Goal: Find specific fact: Find specific fact

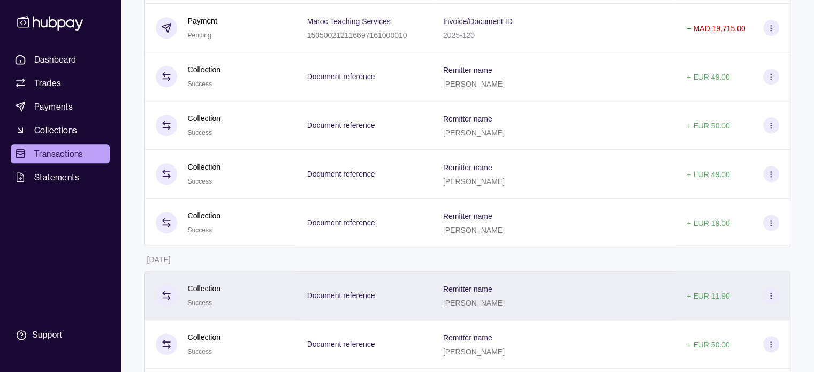
scroll to position [923, 0]
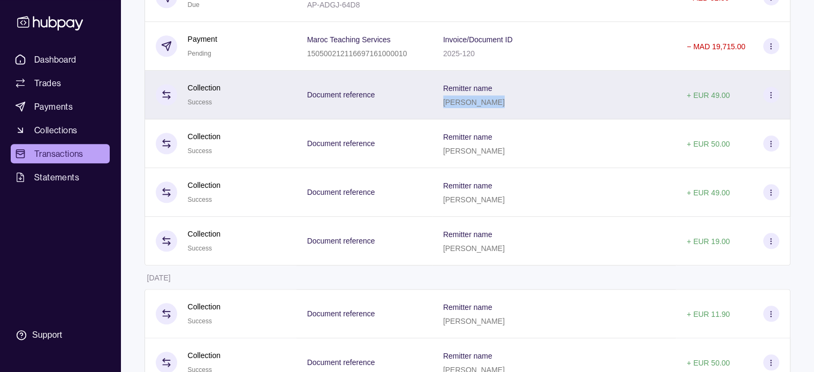
drag, startPoint x: 456, startPoint y: 110, endPoint x: 505, endPoint y: 114, distance: 49.5
click at [505, 114] on div "Remitter name [PERSON_NAME]" at bounding box center [555, 95] width 244 height 49
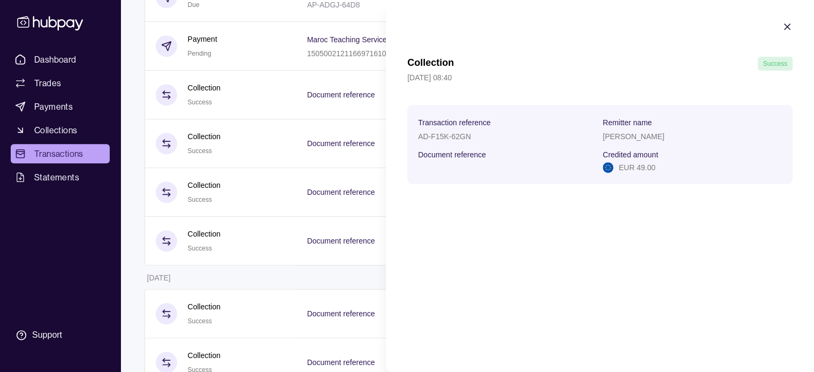
copy p "[PERSON_NAME]"
click at [788, 25] on icon "button" at bounding box center [787, 26] width 11 height 11
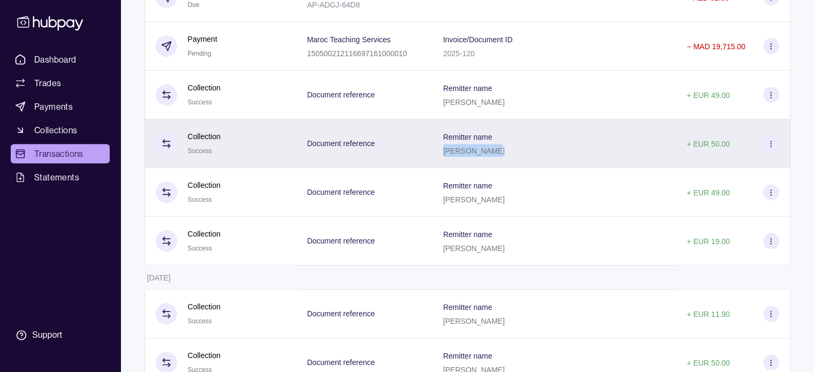
drag, startPoint x: 456, startPoint y: 156, endPoint x: 503, endPoint y: 165, distance: 47.4
click at [503, 165] on div "Remitter name [PERSON_NAME]" at bounding box center [555, 143] width 244 height 49
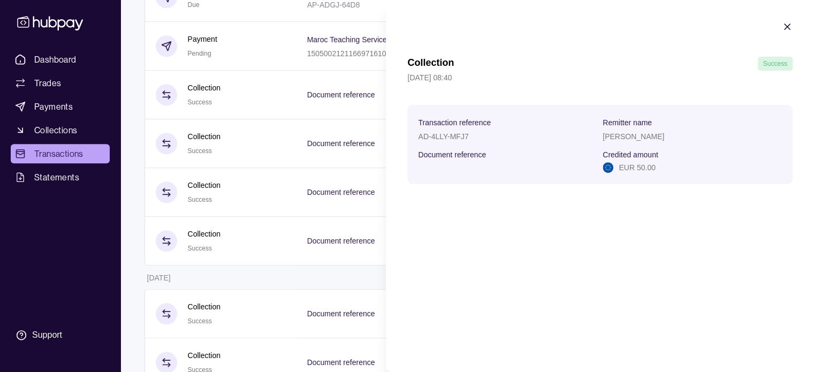
copy p "[PERSON_NAME]"
click at [786, 29] on icon "button" at bounding box center [787, 26] width 11 height 11
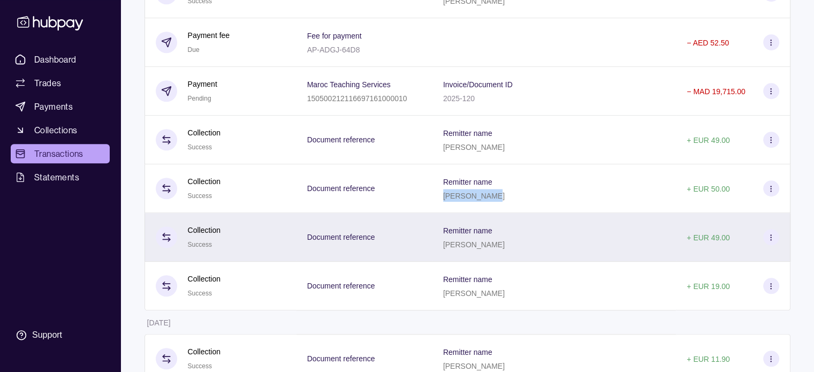
scroll to position [884, 0]
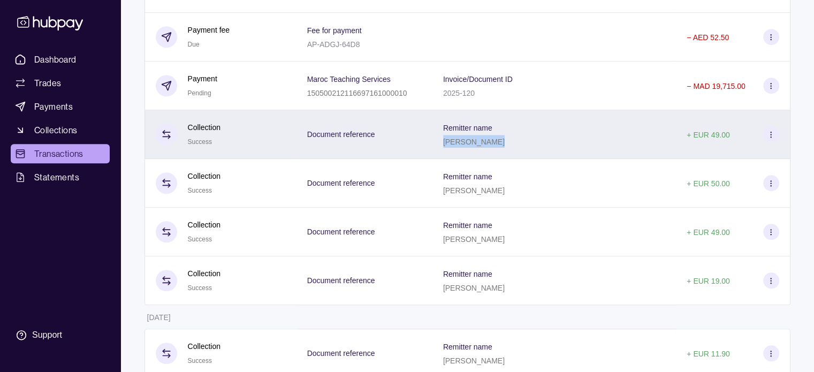
drag, startPoint x: 456, startPoint y: 149, endPoint x: 505, endPoint y: 154, distance: 49.0
click at [505, 154] on div "Remitter name [PERSON_NAME]" at bounding box center [555, 134] width 244 height 49
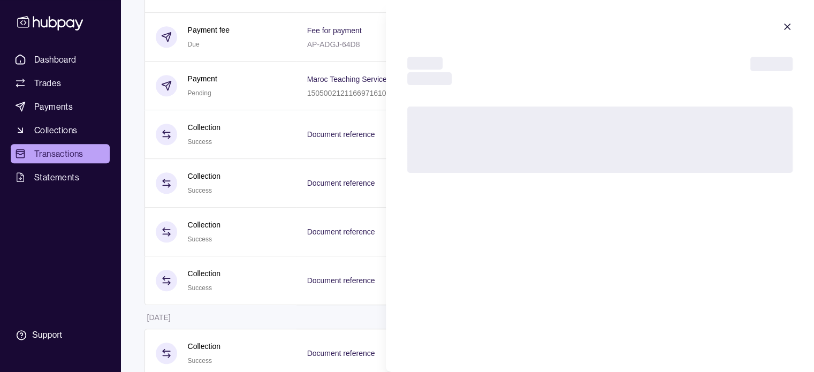
copy p "[PERSON_NAME]"
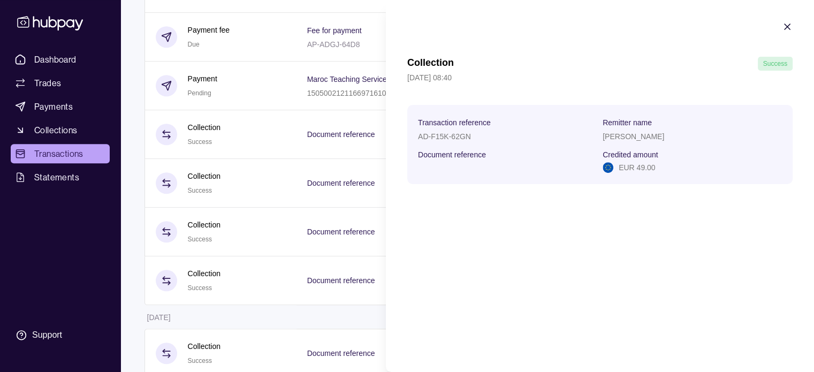
click at [788, 26] on icon "button" at bounding box center [787, 26] width 5 height 5
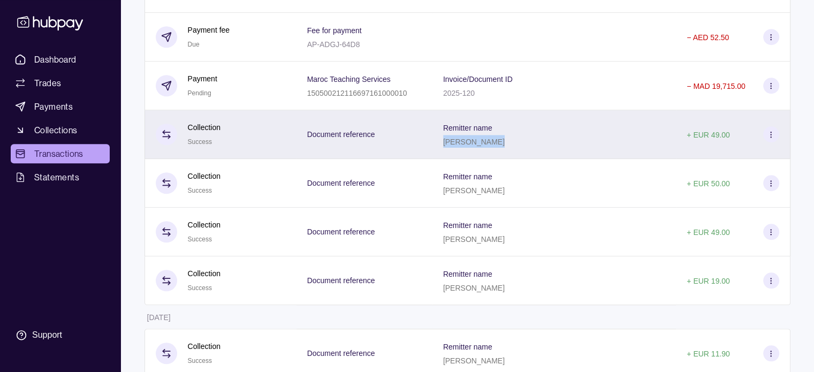
copy p "[PERSON_NAME]"
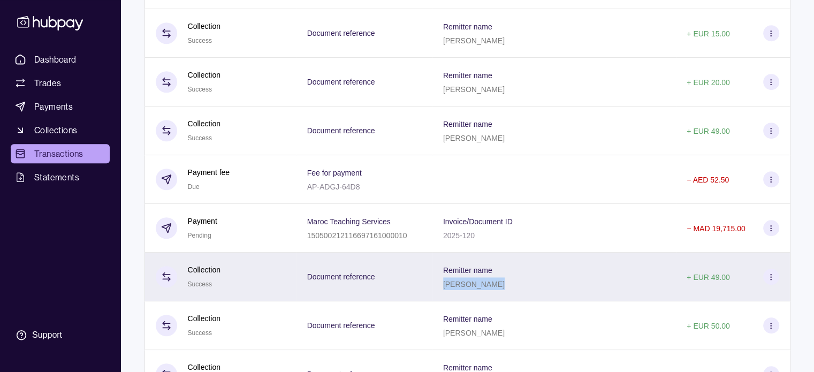
scroll to position [723, 0]
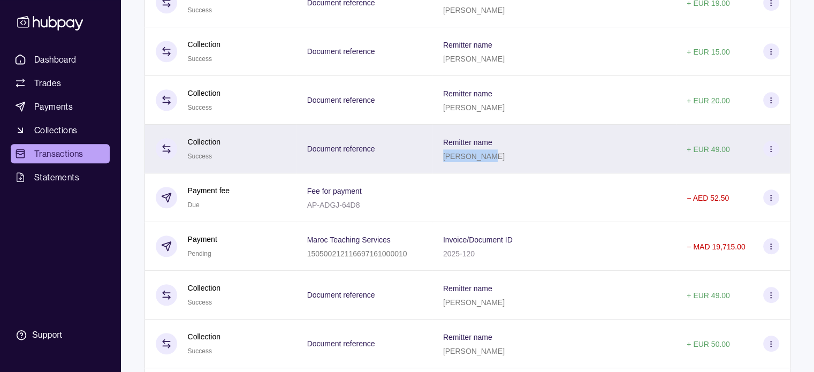
drag, startPoint x: 456, startPoint y: 160, endPoint x: 500, endPoint y: 163, distance: 43.5
click at [500, 161] on p "[PERSON_NAME]" at bounding box center [474, 156] width 62 height 9
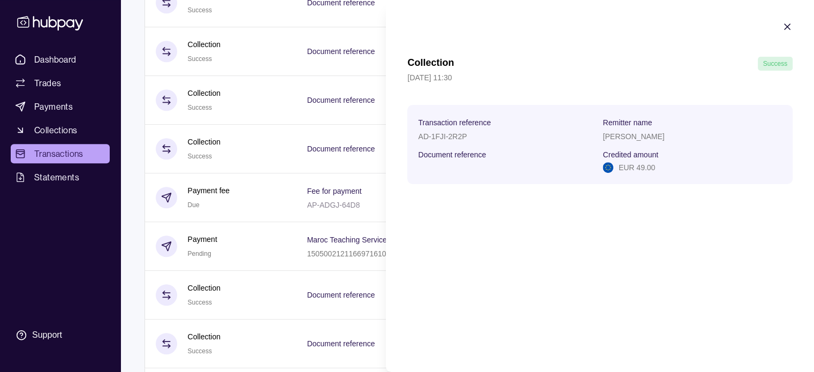
copy p "[PERSON_NAME]"
click at [787, 26] on icon "button" at bounding box center [787, 26] width 5 height 5
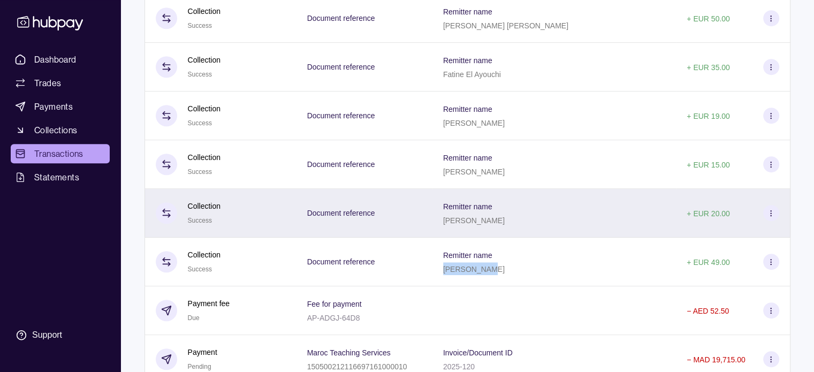
scroll to position [616, 0]
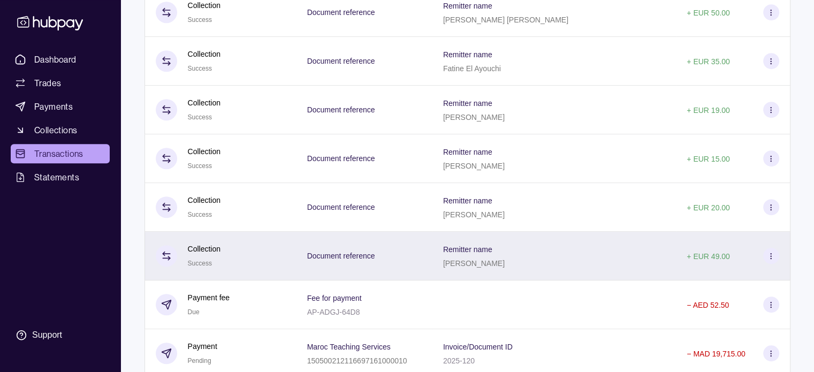
click at [770, 259] on icon at bounding box center [771, 256] width 8 height 8
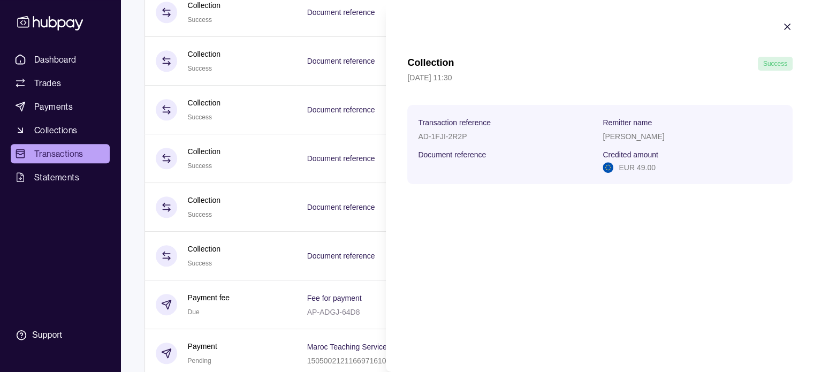
click at [787, 24] on icon "button" at bounding box center [787, 26] width 11 height 11
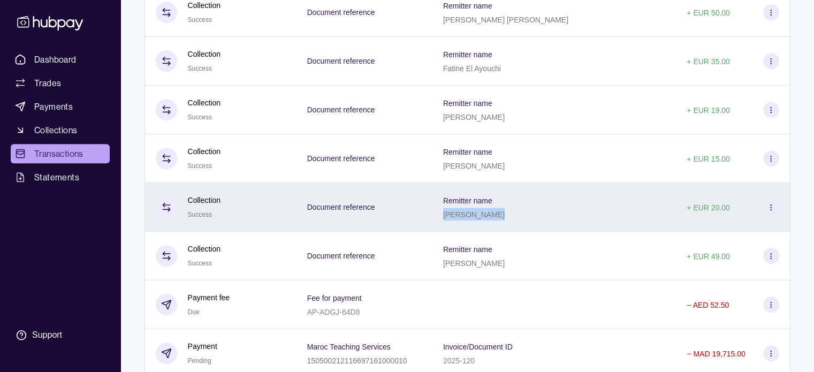
drag, startPoint x: 456, startPoint y: 218, endPoint x: 495, endPoint y: 221, distance: 39.2
click at [495, 221] on div "Remitter name [PERSON_NAME]" at bounding box center [555, 207] width 244 height 49
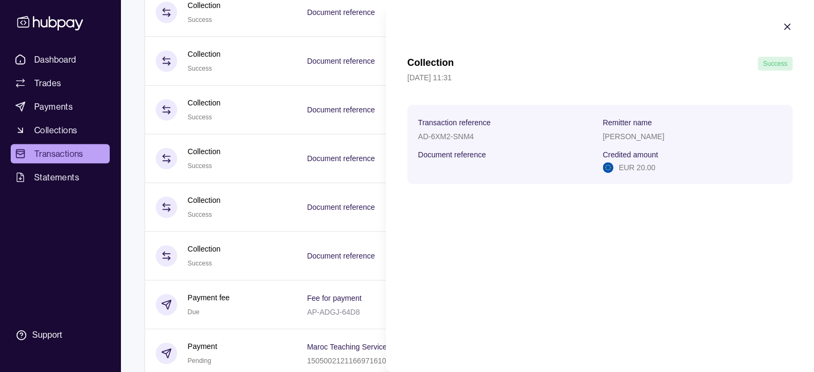
copy p "[PERSON_NAME]"
click at [788, 23] on icon "button" at bounding box center [787, 26] width 11 height 11
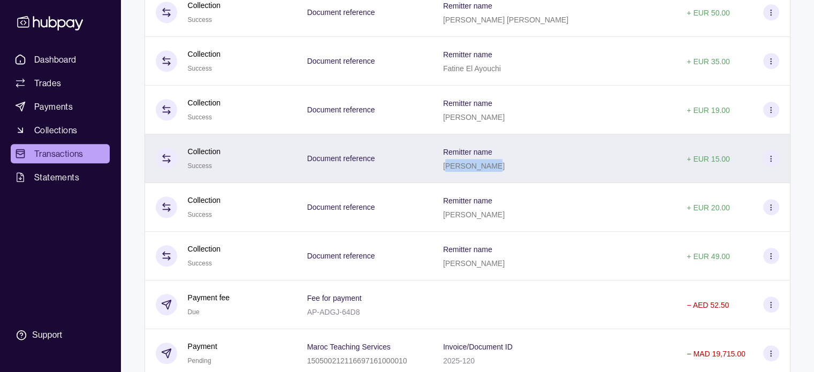
drag, startPoint x: 458, startPoint y: 170, endPoint x: 520, endPoint y: 177, distance: 62.0
click at [520, 177] on div "Remitter name [PERSON_NAME]" at bounding box center [555, 158] width 244 height 49
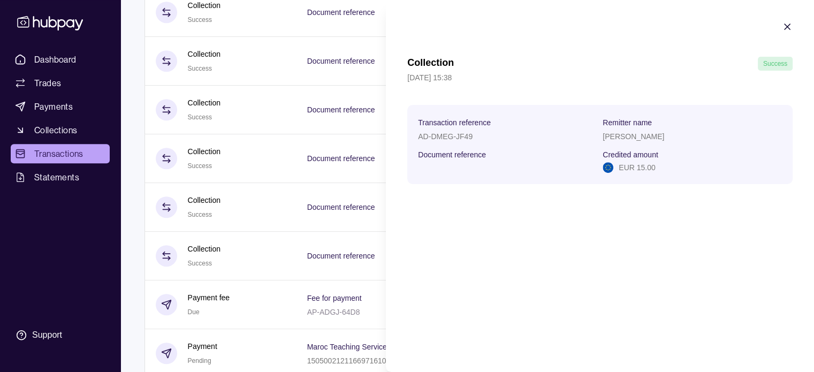
click at [787, 29] on icon "button" at bounding box center [787, 26] width 11 height 11
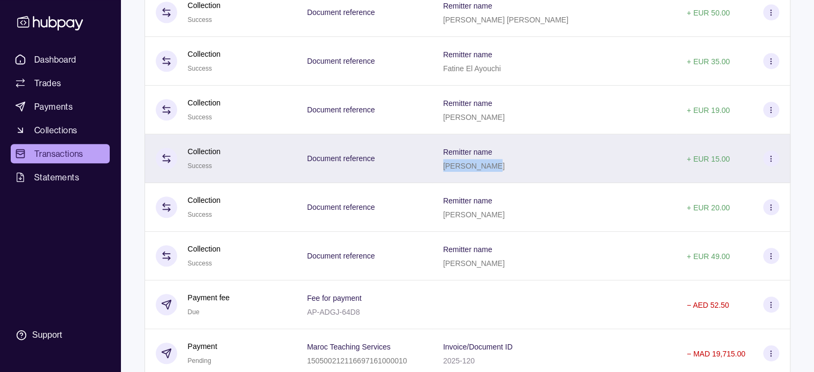
drag, startPoint x: 456, startPoint y: 172, endPoint x: 502, endPoint y: 177, distance: 46.3
click at [502, 177] on div "Remitter name [PERSON_NAME]" at bounding box center [555, 158] width 244 height 49
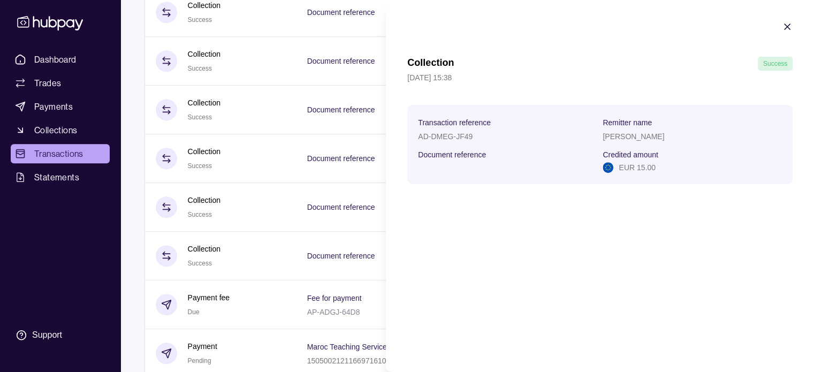
copy p "[PERSON_NAME]"
click at [787, 26] on icon "button" at bounding box center [787, 26] width 5 height 5
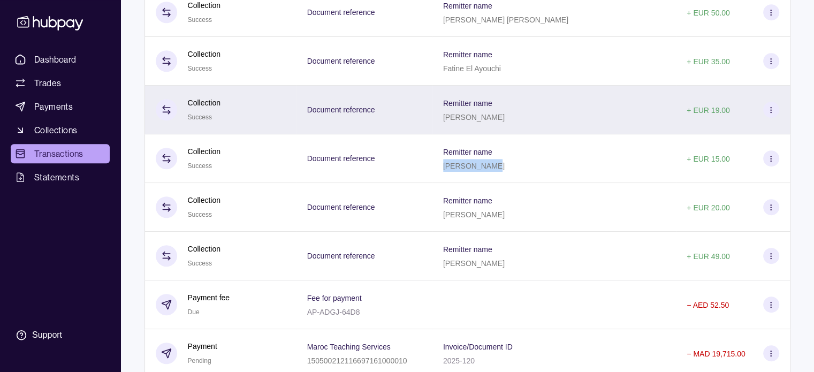
drag, startPoint x: 458, startPoint y: 120, endPoint x: 529, endPoint y: 127, distance: 71.0
click at [529, 127] on div "Remitter name [PERSON_NAME]" at bounding box center [555, 110] width 244 height 49
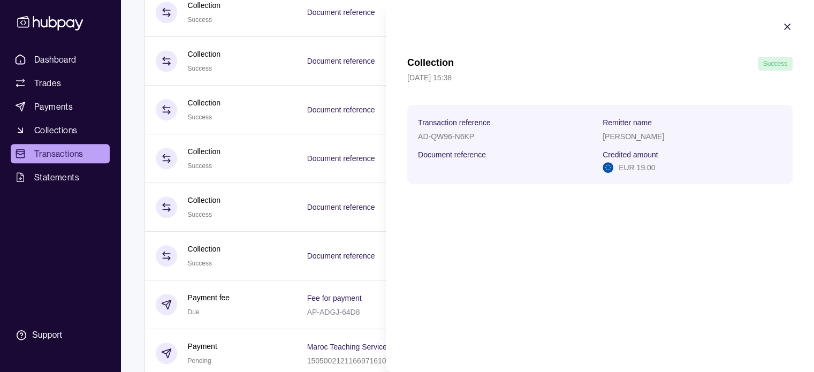
copy p "[PERSON_NAME]"
click at [784, 23] on icon "button" at bounding box center [787, 26] width 11 height 11
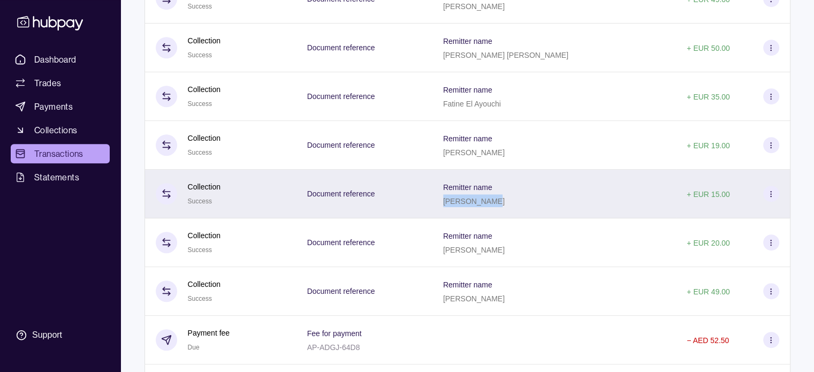
scroll to position [509, 0]
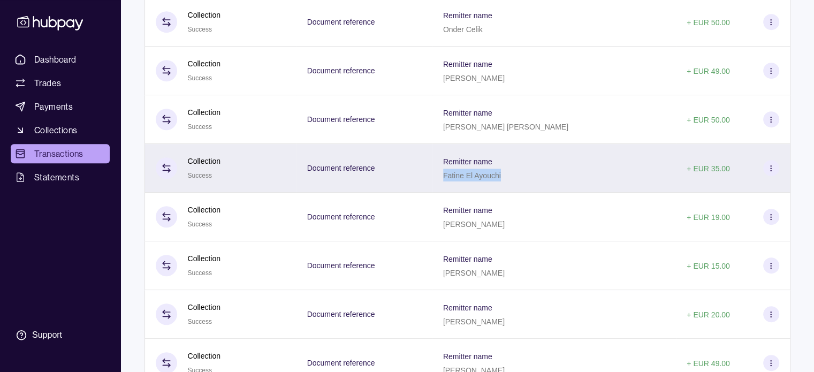
drag, startPoint x: 456, startPoint y: 179, endPoint x: 526, endPoint y: 182, distance: 69.6
click at [526, 182] on div "Remitter name [PERSON_NAME]" at bounding box center [554, 168] width 222 height 27
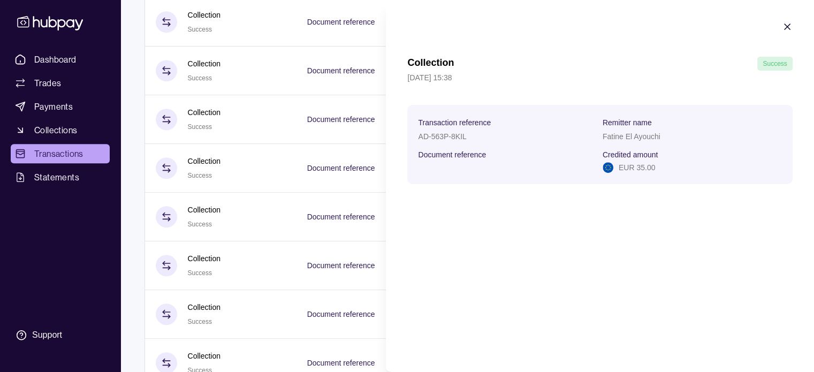
copy p "Fatine El Ayouchi"
click at [787, 29] on icon "button" at bounding box center [787, 26] width 11 height 11
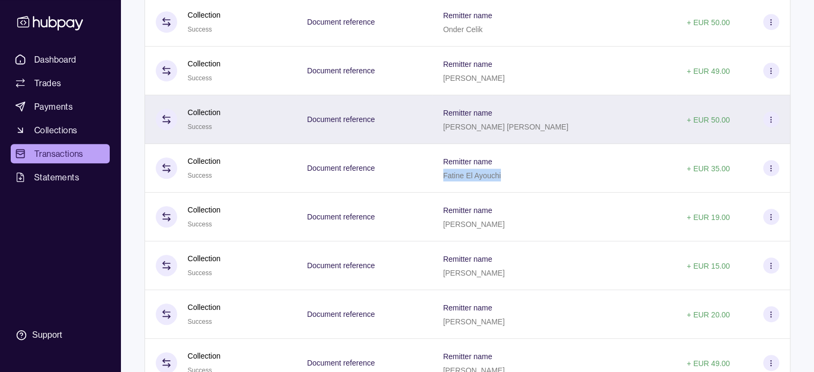
scroll to position [455, 0]
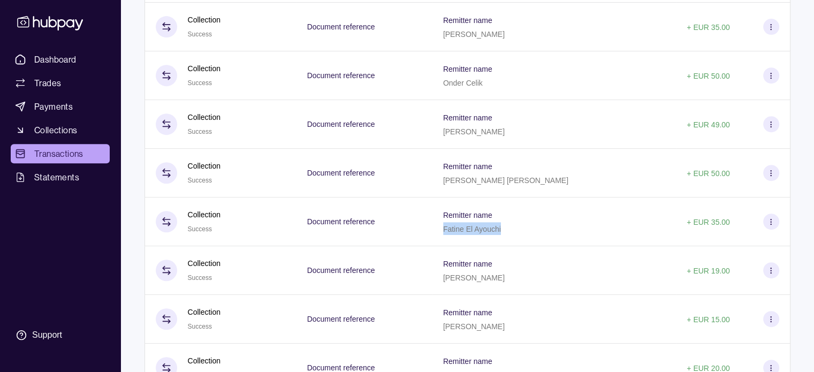
drag, startPoint x: 458, startPoint y: 184, endPoint x: 605, endPoint y: 177, distance: 146.9
click at [569, 180] on p "[PERSON_NAME] [PERSON_NAME]" at bounding box center [505, 180] width 125 height 9
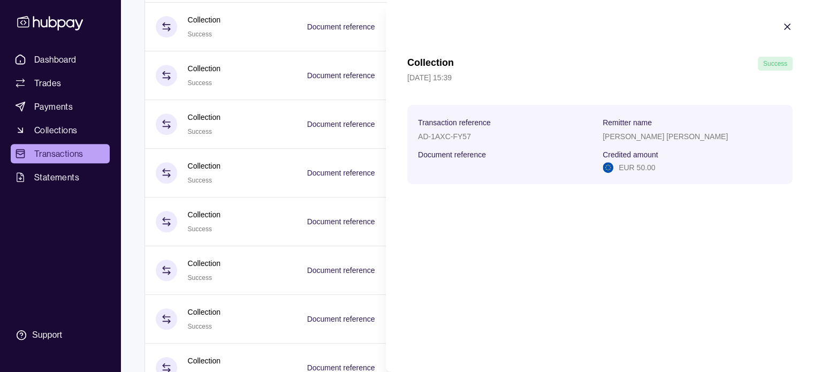
copy p "[PERSON_NAME] [PERSON_NAME]"
click at [787, 28] on icon "button" at bounding box center [787, 26] width 11 height 11
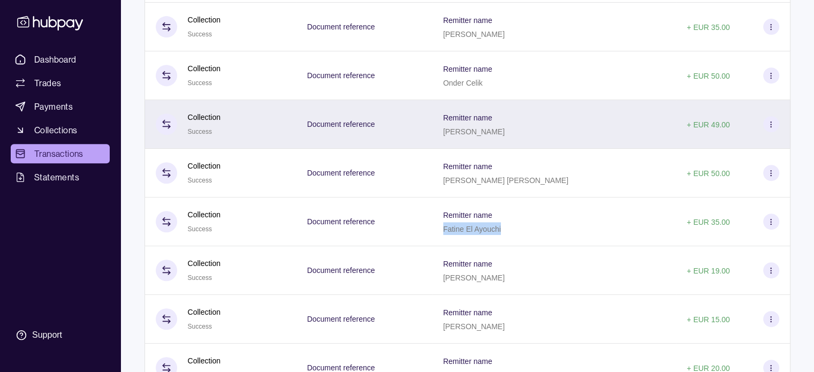
drag, startPoint x: 457, startPoint y: 133, endPoint x: 524, endPoint y: 141, distance: 67.9
click at [524, 141] on div "Remitter name [PERSON_NAME]" at bounding box center [555, 124] width 244 height 49
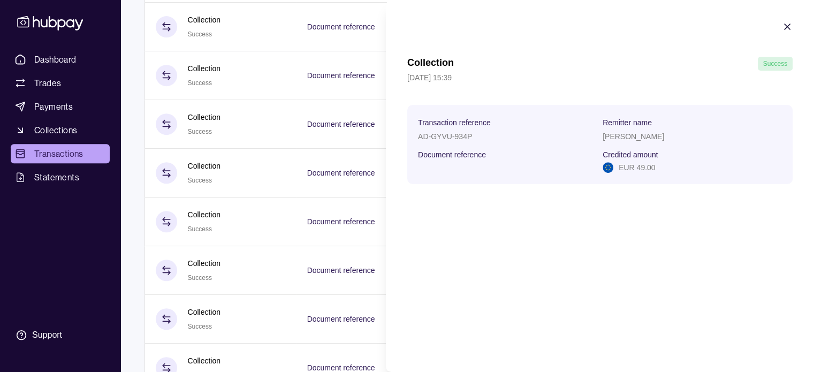
click at [786, 22] on icon "button" at bounding box center [787, 26] width 11 height 11
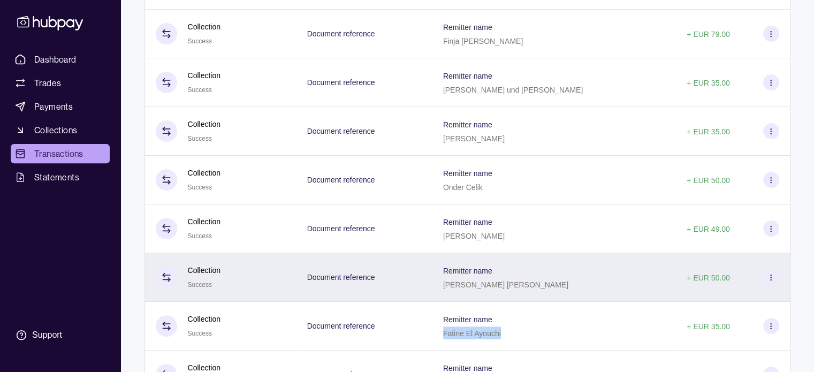
scroll to position [348, 0]
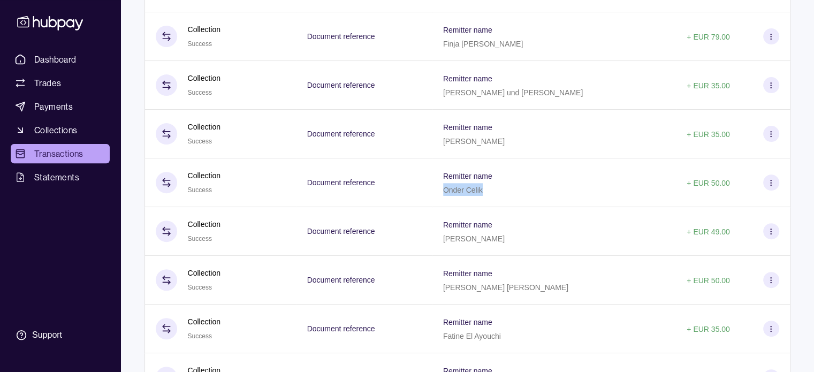
drag, startPoint x: 458, startPoint y: 193, endPoint x: 494, endPoint y: 193, distance: 36.4
click at [493, 193] on div "Onder Celik" at bounding box center [467, 189] width 49 height 13
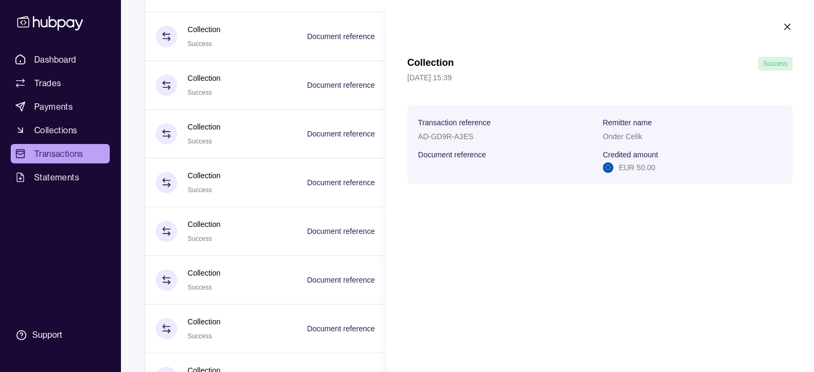
click at [788, 28] on icon "button" at bounding box center [787, 26] width 5 height 5
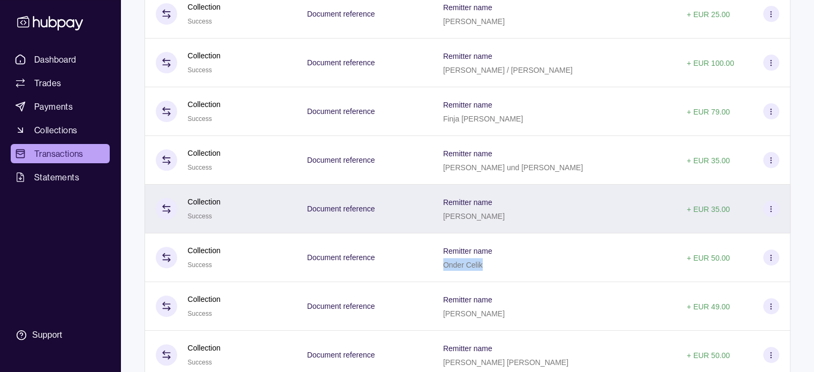
scroll to position [241, 0]
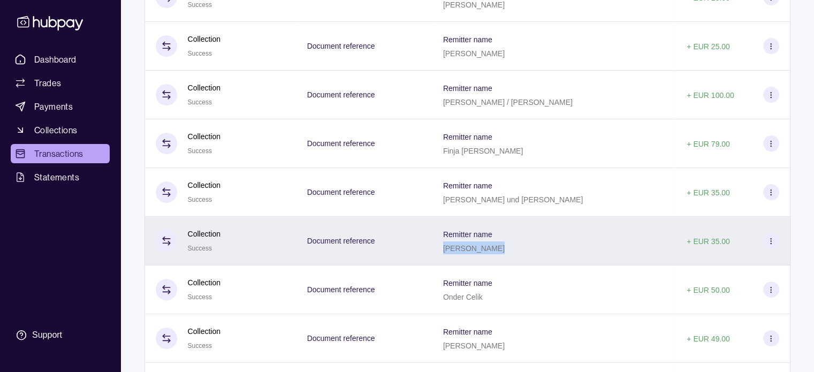
drag, startPoint x: 457, startPoint y: 251, endPoint x: 504, endPoint y: 252, distance: 46.6
click at [504, 252] on p "[PERSON_NAME]" at bounding box center [474, 248] width 62 height 9
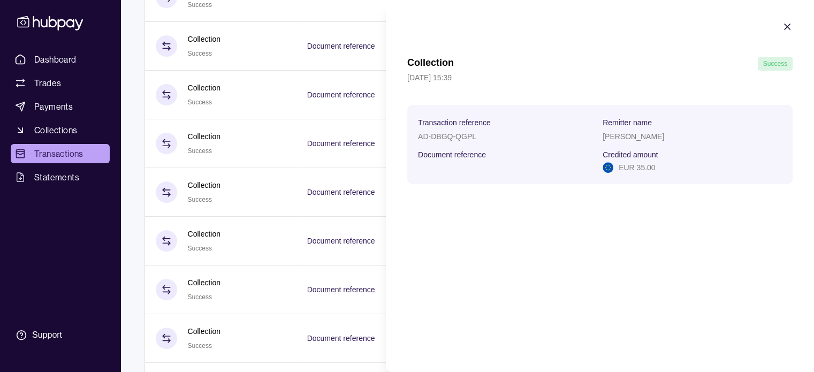
click at [789, 27] on icon "button" at bounding box center [787, 26] width 5 height 5
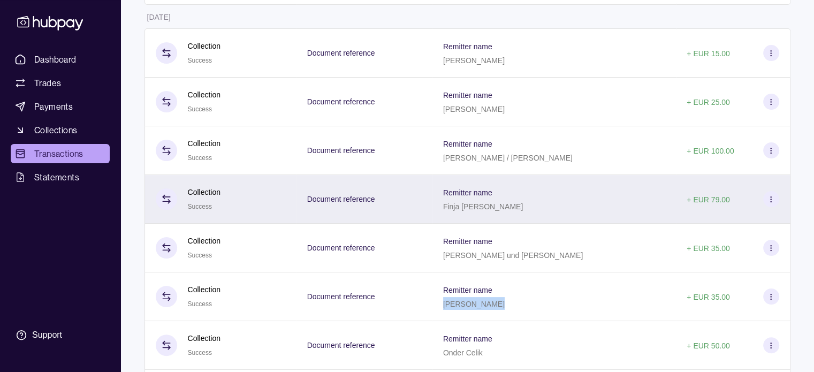
scroll to position [187, 0]
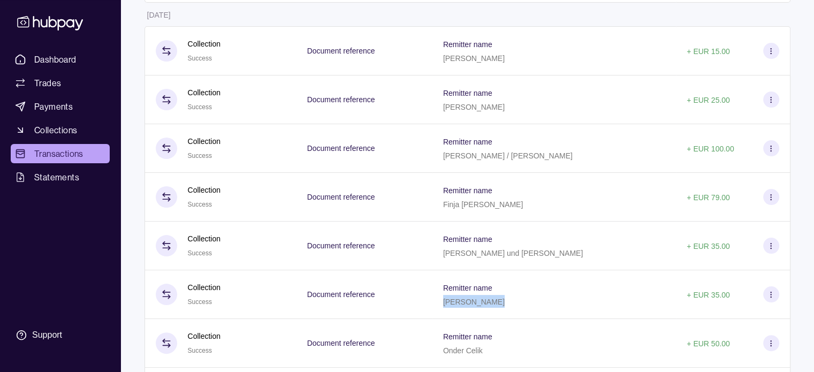
drag, startPoint x: 458, startPoint y: 253, endPoint x: 580, endPoint y: 258, distance: 122.2
click at [582, 259] on div "Remitter name [PERSON_NAME] und [PERSON_NAME]" at bounding box center [554, 245] width 222 height 27
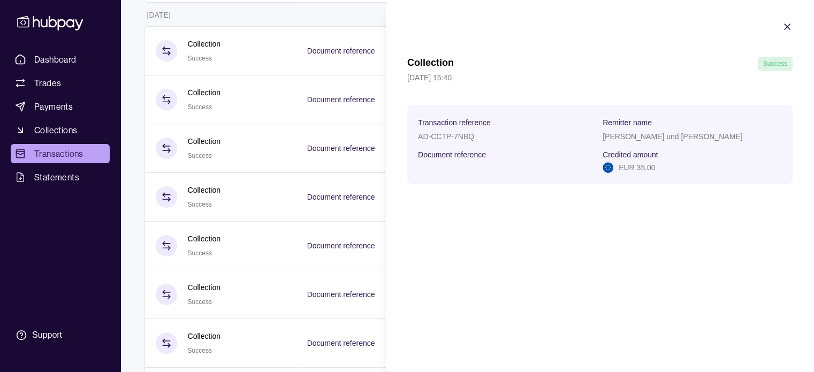
click at [788, 25] on icon "button" at bounding box center [787, 26] width 5 height 5
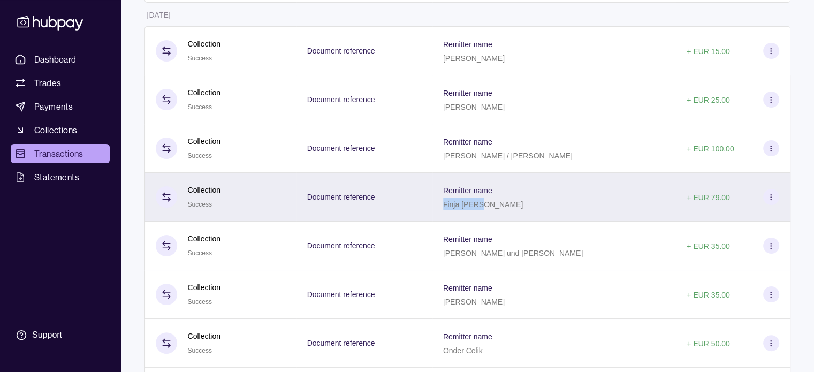
drag, startPoint x: 458, startPoint y: 207, endPoint x: 500, endPoint y: 211, distance: 41.5
click at [500, 210] on div "Finja [PERSON_NAME]" at bounding box center [483, 204] width 80 height 13
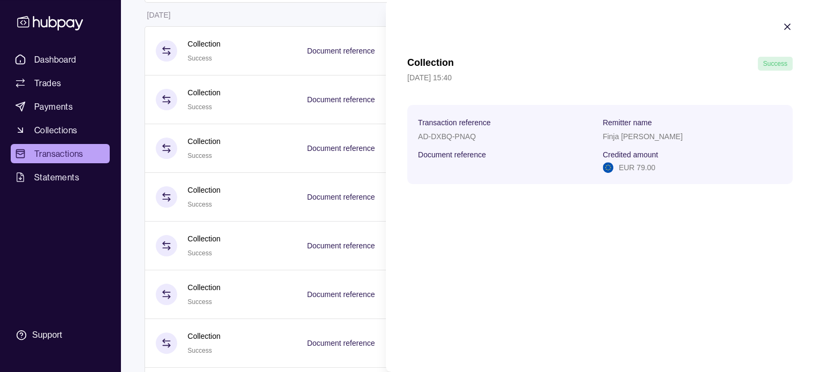
click at [788, 26] on icon "button" at bounding box center [787, 26] width 11 height 11
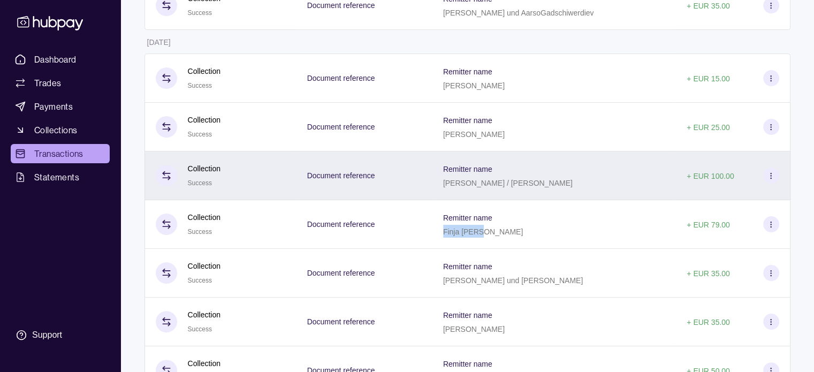
scroll to position [134, 0]
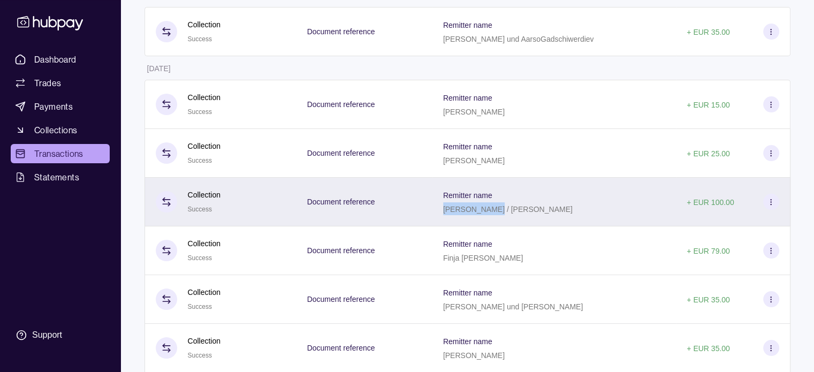
drag, startPoint x: 457, startPoint y: 212, endPoint x: 516, endPoint y: 216, distance: 59.6
click at [516, 215] on div "[PERSON_NAME] / [PERSON_NAME]" at bounding box center [508, 208] width 130 height 13
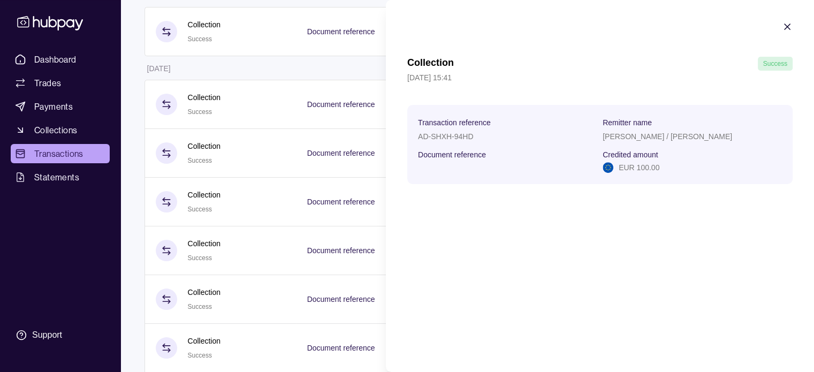
click at [786, 23] on icon "button" at bounding box center [787, 26] width 11 height 11
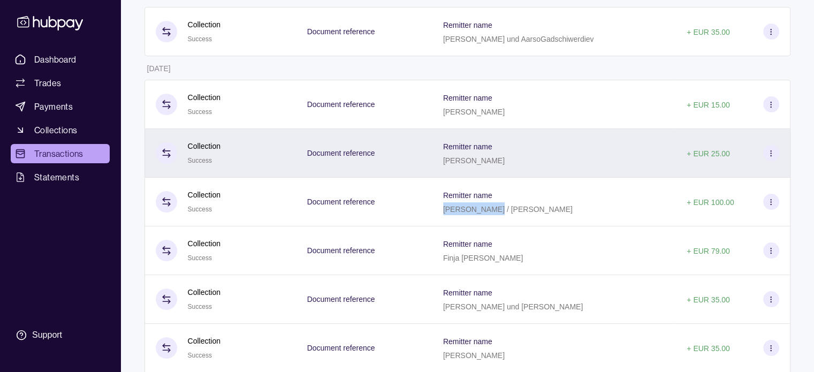
drag, startPoint x: 456, startPoint y: 162, endPoint x: 516, endPoint y: 167, distance: 59.6
click at [516, 167] on div "Remitter name [PERSON_NAME]" at bounding box center [555, 153] width 244 height 49
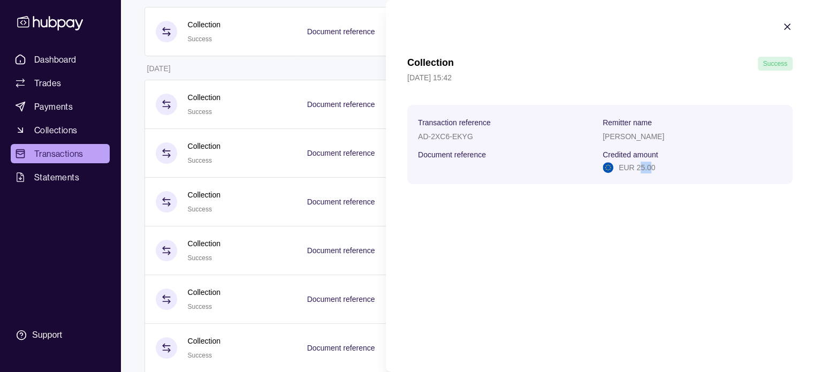
click at [649, 168] on p "EUR 25.00" at bounding box center [637, 168] width 36 height 12
click at [788, 27] on icon "button" at bounding box center [787, 26] width 5 height 5
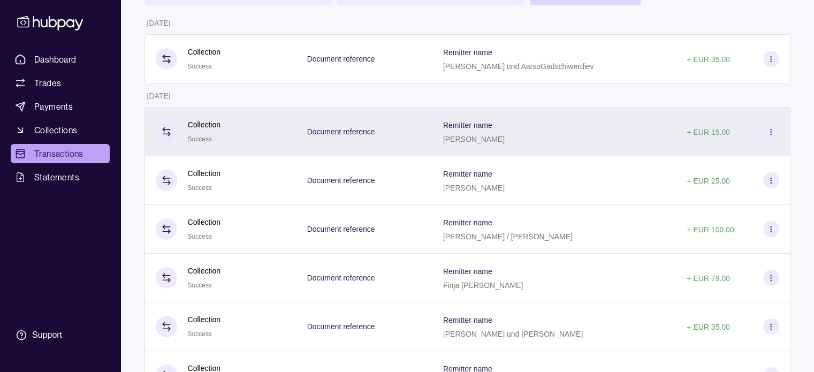
scroll to position [80, 0]
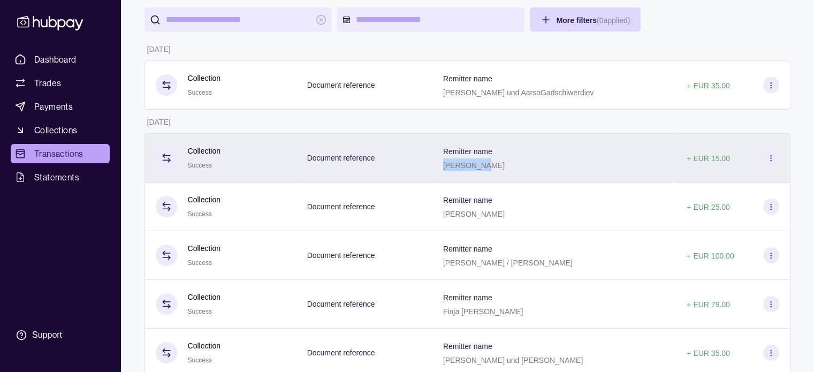
drag, startPoint x: 457, startPoint y: 167, endPoint x: 497, endPoint y: 169, distance: 40.2
click at [497, 169] on div "[PERSON_NAME]" at bounding box center [474, 165] width 62 height 13
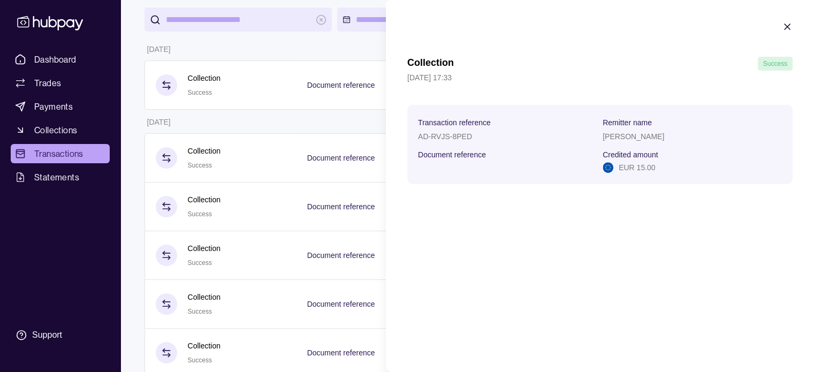
click at [786, 25] on icon "button" at bounding box center [787, 26] width 5 height 5
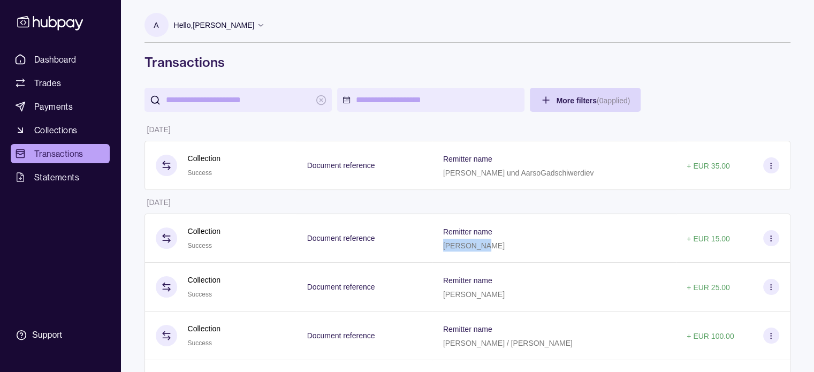
scroll to position [0, 0]
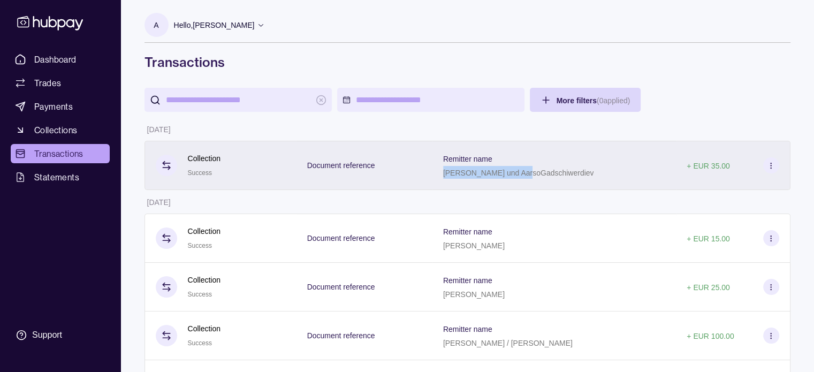
drag, startPoint x: 456, startPoint y: 175, endPoint x: 537, endPoint y: 184, distance: 81.4
click at [537, 184] on div "Remitter name [PERSON_NAME] und AarsoGadschiwerdiev" at bounding box center [555, 165] width 244 height 49
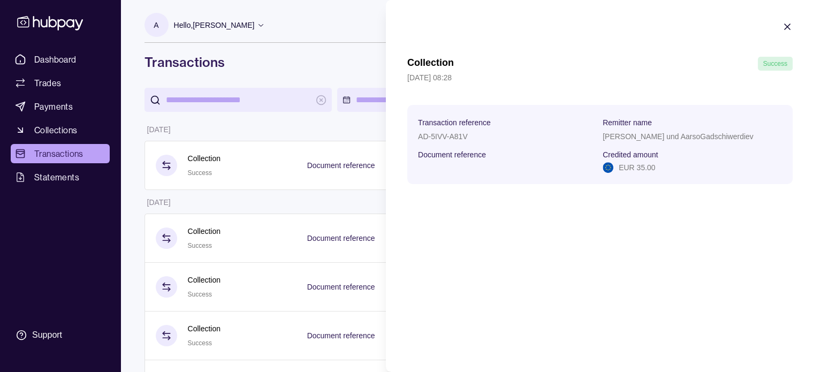
click at [785, 24] on icon "button" at bounding box center [787, 26] width 5 height 5
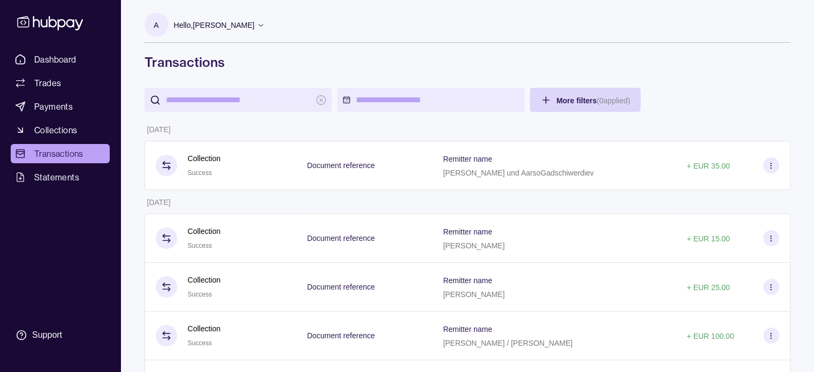
click at [705, 108] on div "More filters ( 0 applied)" at bounding box center [468, 100] width 646 height 24
